Goal: Information Seeking & Learning: Compare options

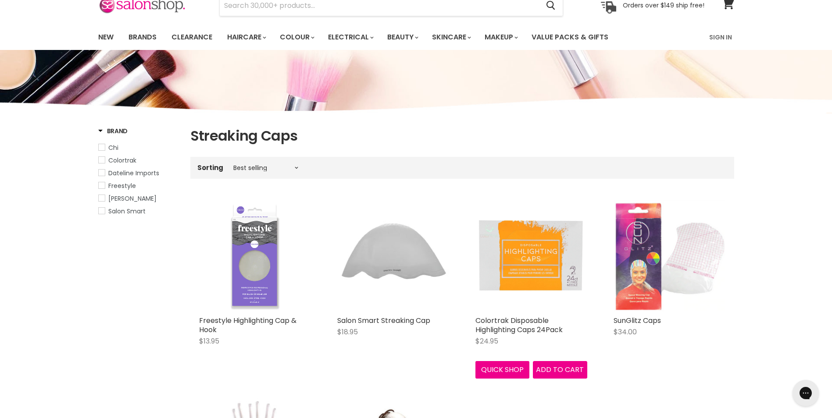
click at [546, 263] on img "Main content" at bounding box center [531, 256] width 112 height 112
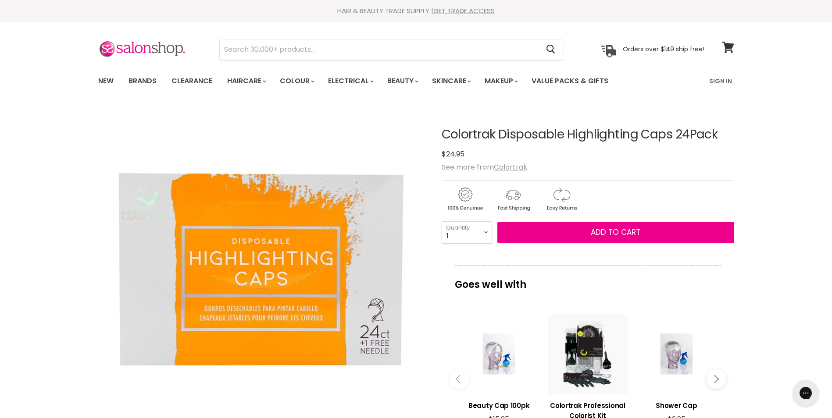
scroll to position [132, 0]
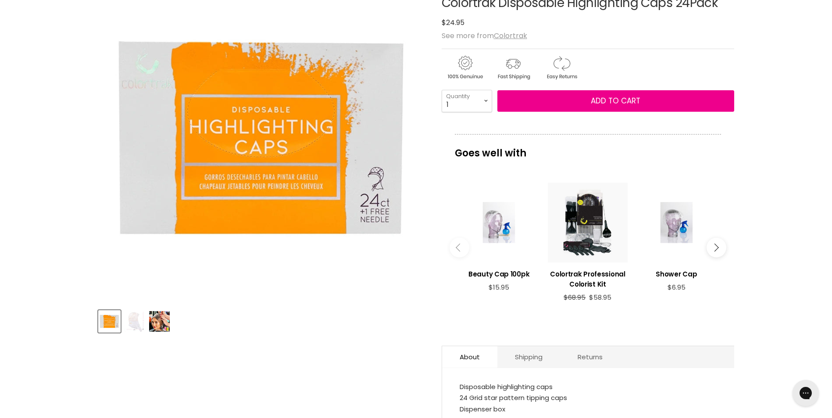
click at [165, 324] on img "Product thumbnails" at bounding box center [159, 321] width 21 height 21
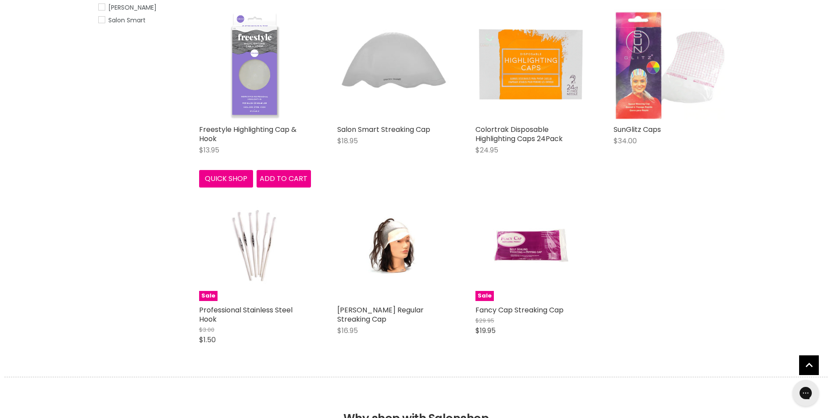
click at [269, 101] on img "Main content" at bounding box center [255, 65] width 112 height 112
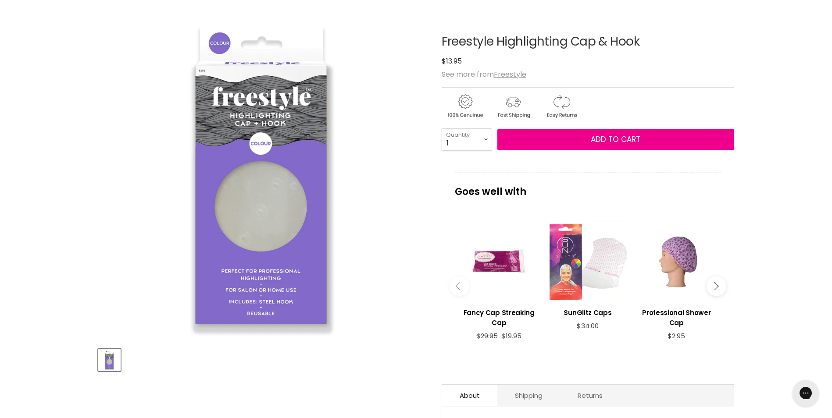
scroll to position [88, 0]
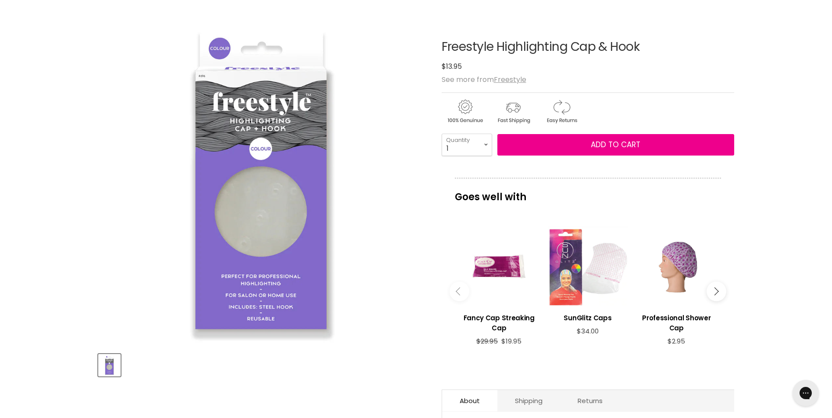
click at [284, 212] on img "Freestyle Highlighting Cap & Hook image. Click or Scroll to Zoom." at bounding box center [262, 182] width 328 height 328
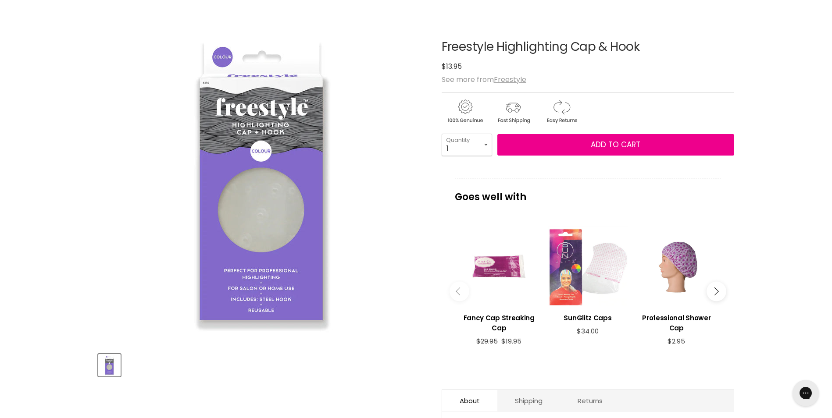
click at [498, 268] on div "Main content" at bounding box center [499, 267] width 80 height 80
